Goal: Task Accomplishment & Management: Manage account settings

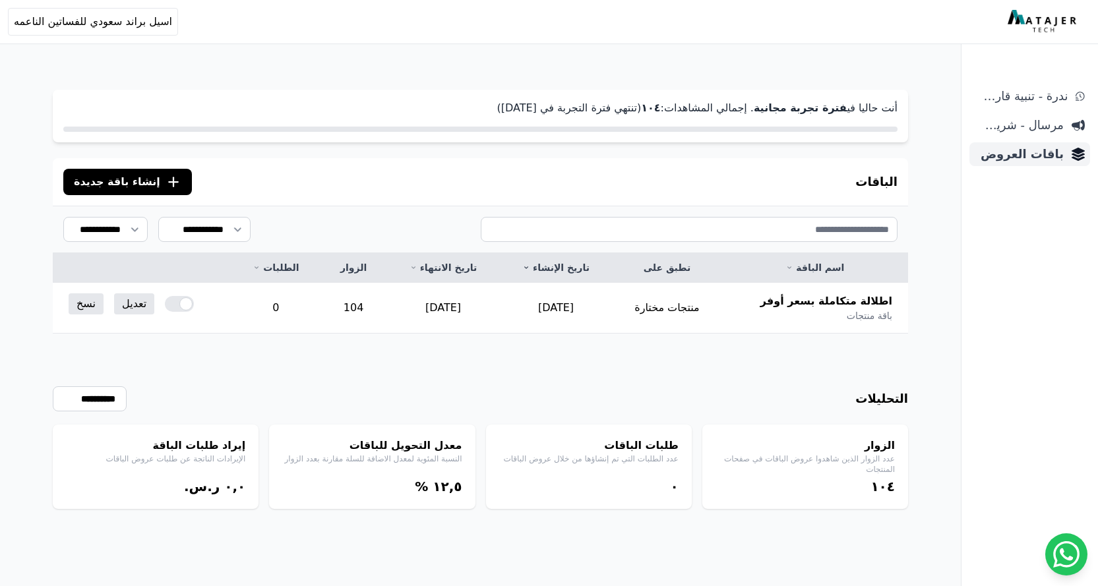
click at [1025, 158] on span "باقات العروض" at bounding box center [1019, 154] width 89 height 18
click at [132, 307] on link "تعديل" at bounding box center [134, 304] width 40 height 21
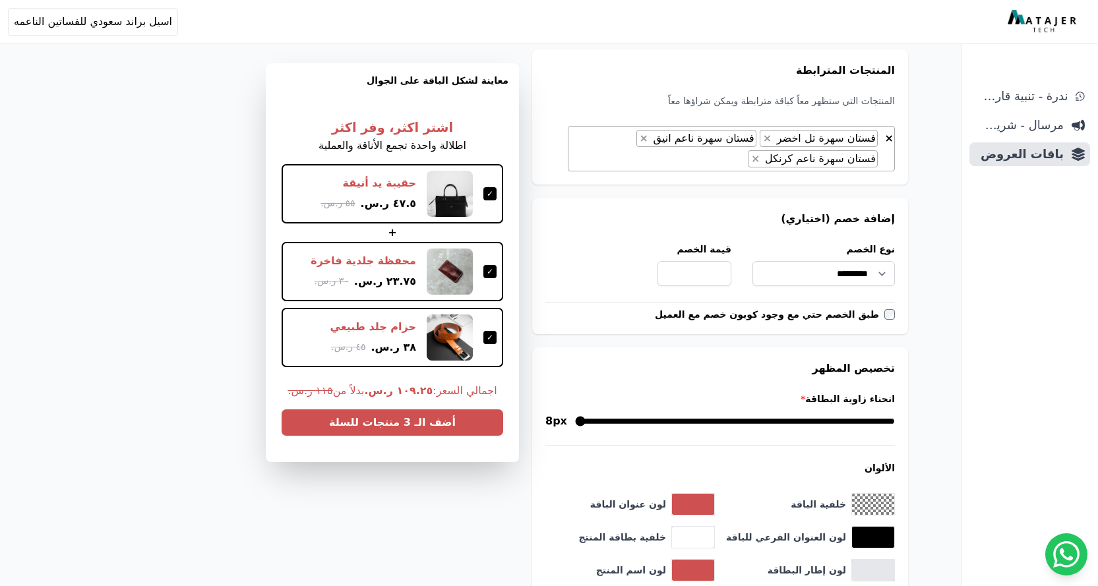
scroll to position [383, 0]
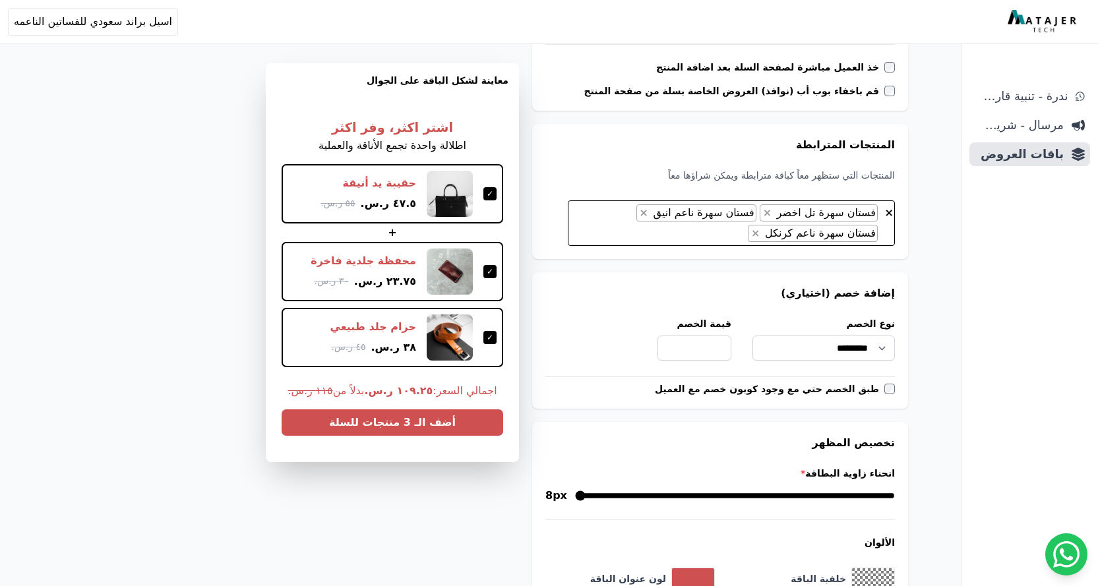
click at [797, 221] on li "× فستان سهرة تل اخضر" at bounding box center [819, 212] width 118 height 17
click at [772, 216] on span "×" at bounding box center [767, 212] width 9 height 13
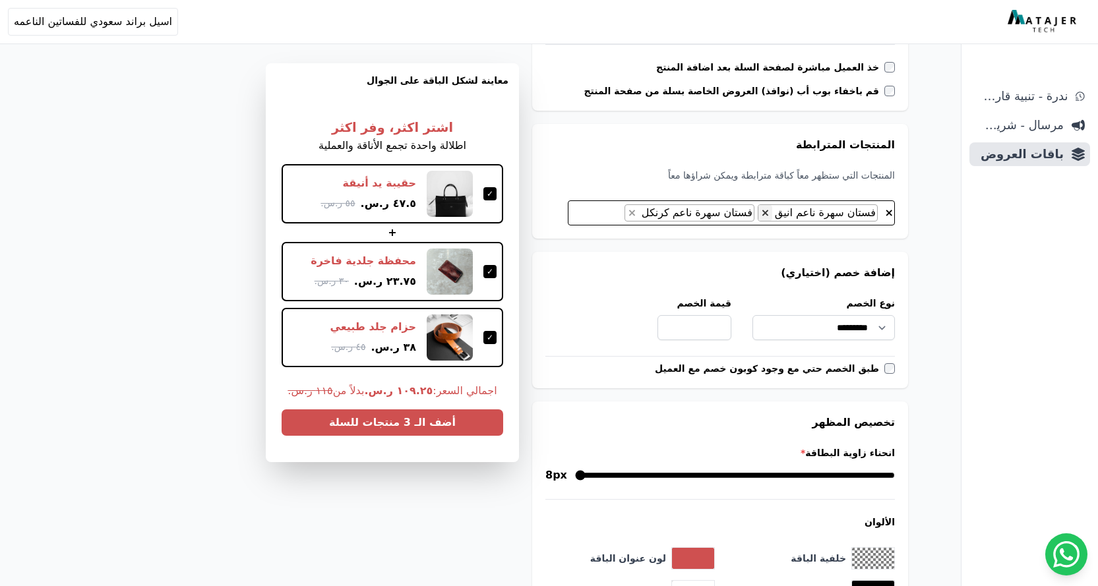
click at [772, 216] on button "×" at bounding box center [765, 213] width 14 height 16
select select "**********"
click at [776, 216] on span "فستان سهرة ناعم كرنكل" at bounding box center [819, 212] width 115 height 13
click at [760, 216] on span "×" at bounding box center [755, 212] width 9 height 13
select select
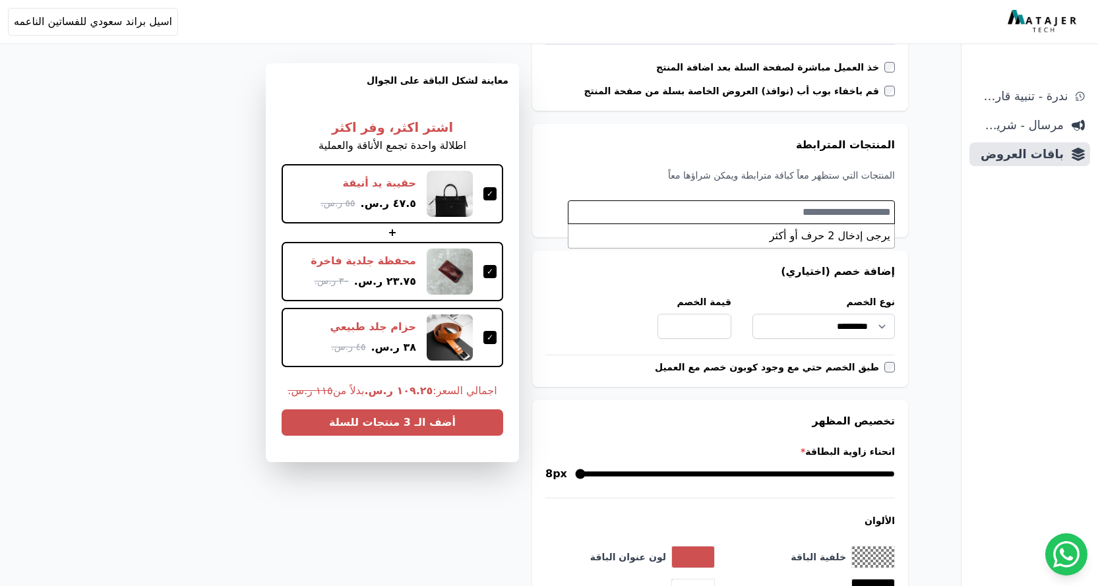
click at [771, 213] on textarea "Search" at bounding box center [730, 212] width 323 height 16
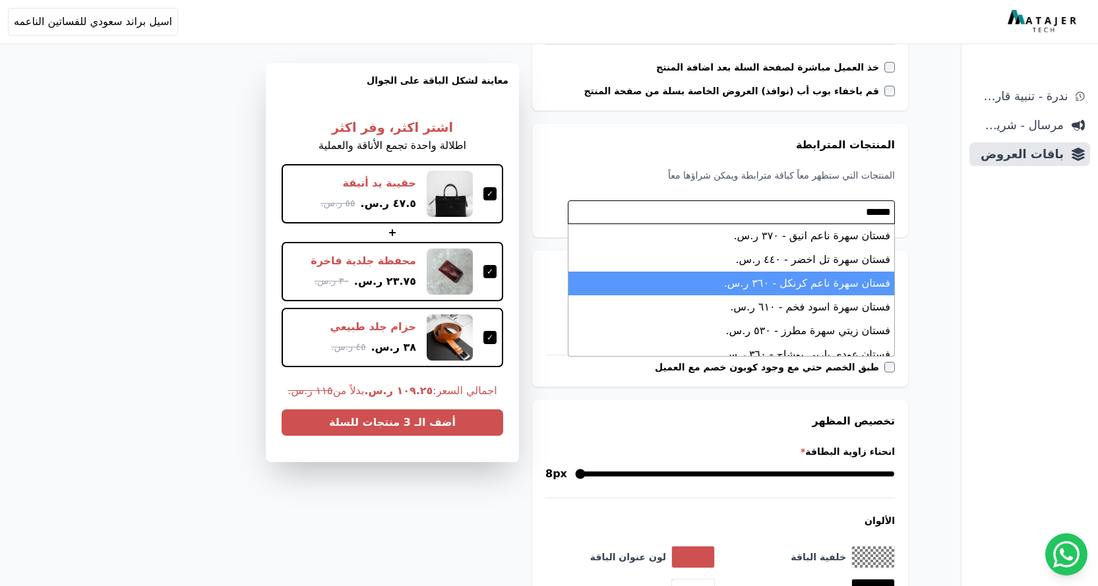
type textarea "*****"
click at [838, 286] on li "فستان سهرة ناعم كرنكل - ۳٦۰ ر.س." at bounding box center [732, 284] width 326 height 24
select select "**********"
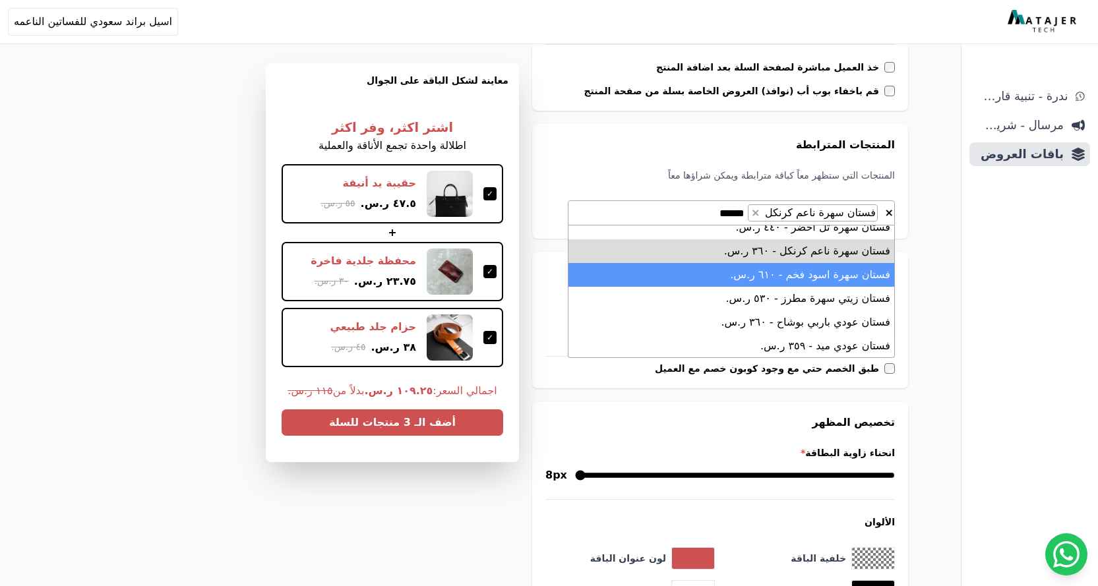
scroll to position [66, 0]
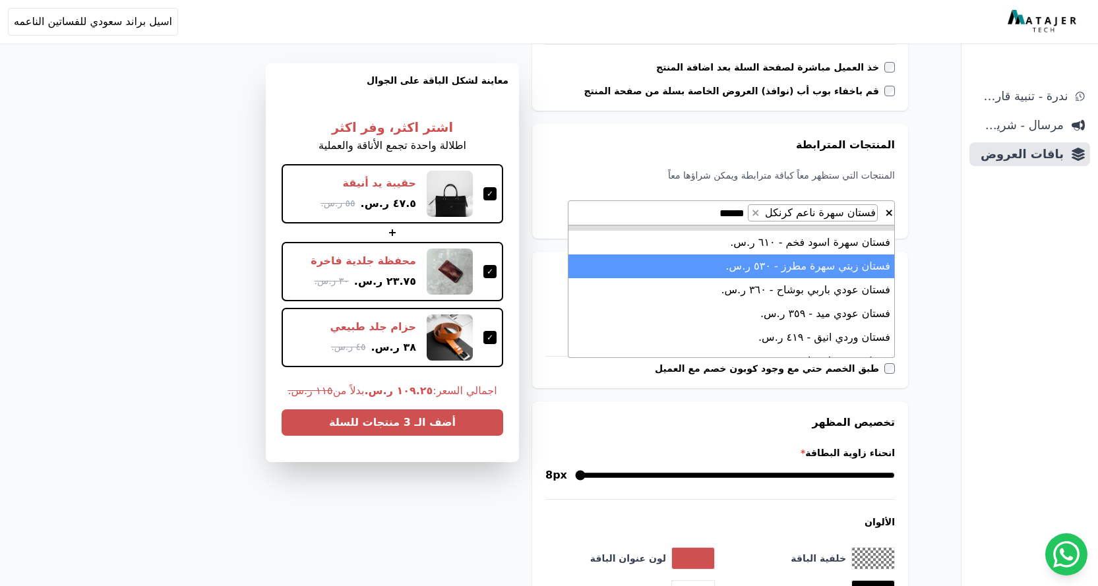
click at [827, 271] on li "فستان زيتي سهرة مطرز - ٥۳۰ ر.س." at bounding box center [732, 267] width 326 height 24
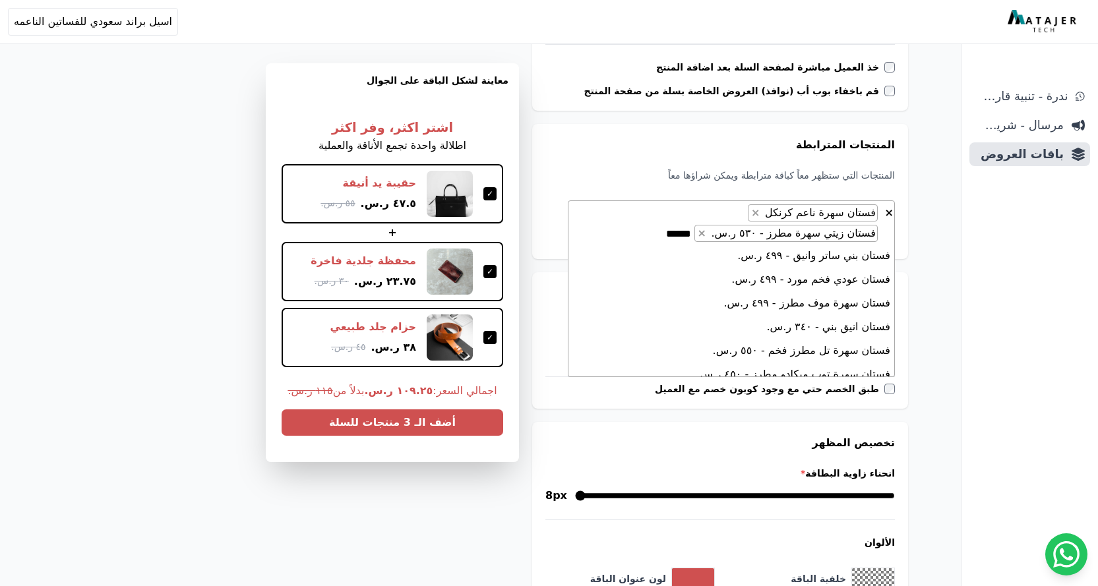
scroll to position [198, 0]
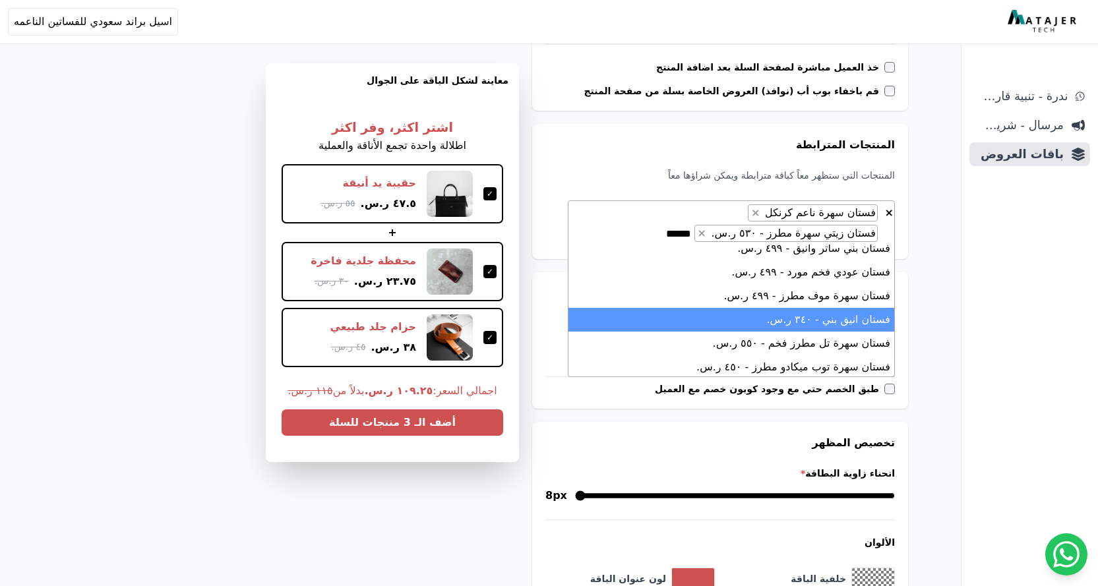
click at [850, 324] on li "فستان انيق بني - ۳٤۰ ر.س." at bounding box center [732, 320] width 326 height 24
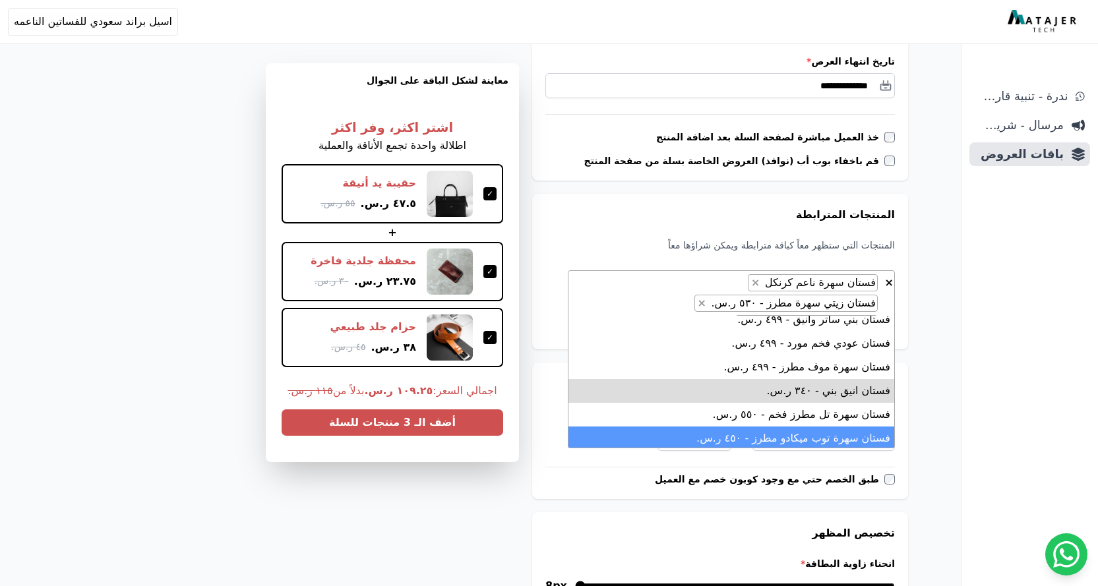
click at [550, 491] on form "**********" at bounding box center [720, 524] width 376 height 1465
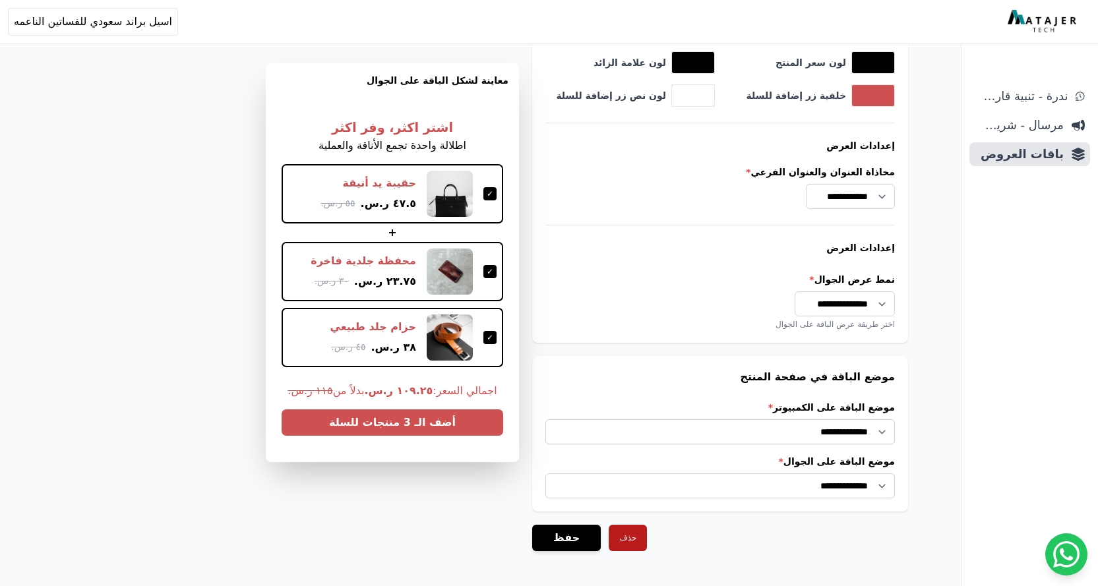
scroll to position [1043, 0]
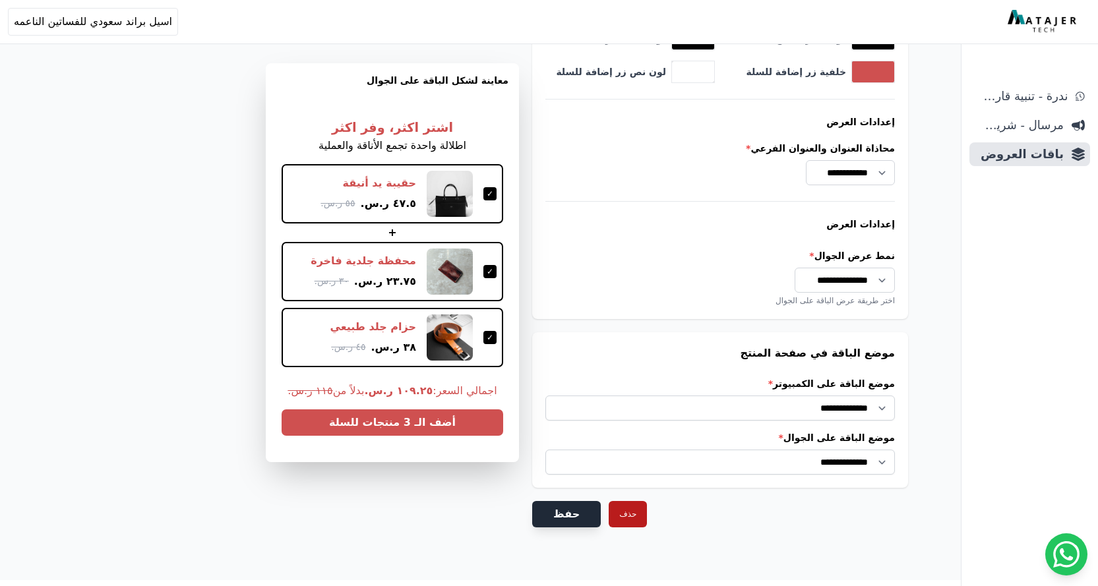
click at [567, 501] on button "حفظ" at bounding box center [566, 514] width 69 height 26
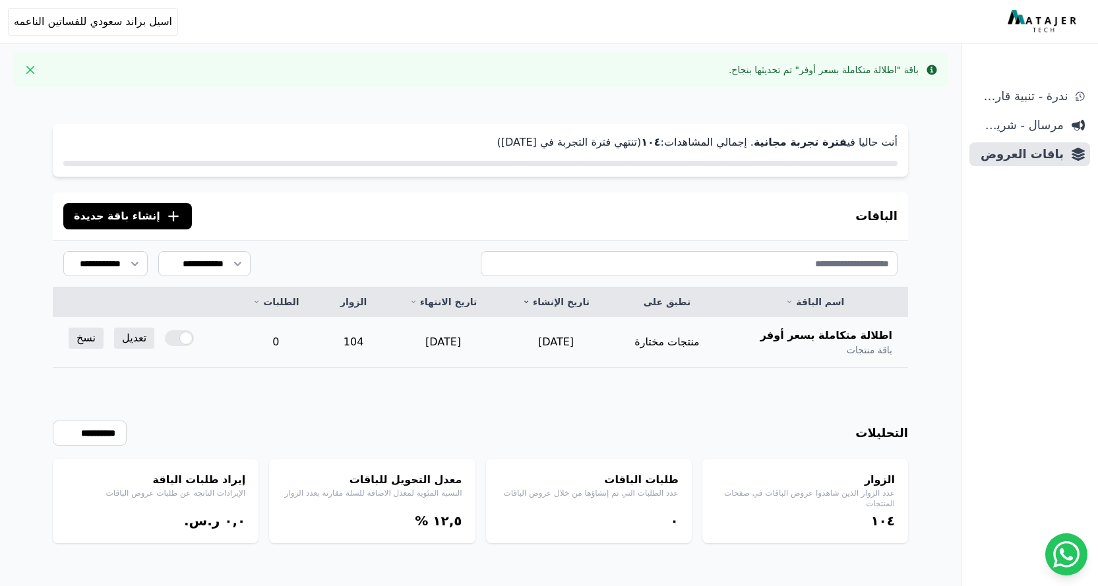
scroll to position [98, 0]
